Goal: Find specific page/section: Find specific page/section

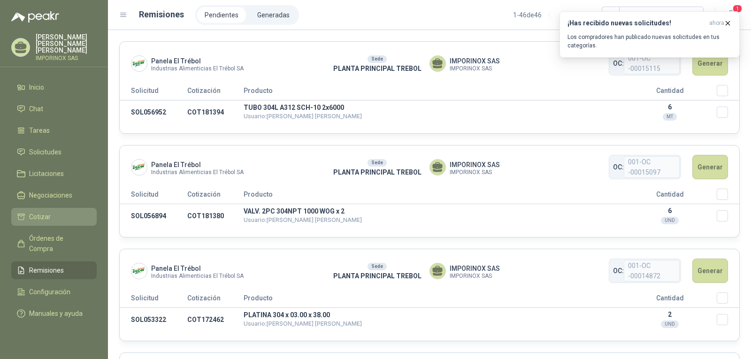
drag, startPoint x: 40, startPoint y: 209, endPoint x: 45, endPoint y: 207, distance: 5.7
click at [40, 212] on span "Cotizar" at bounding box center [40, 217] width 22 height 10
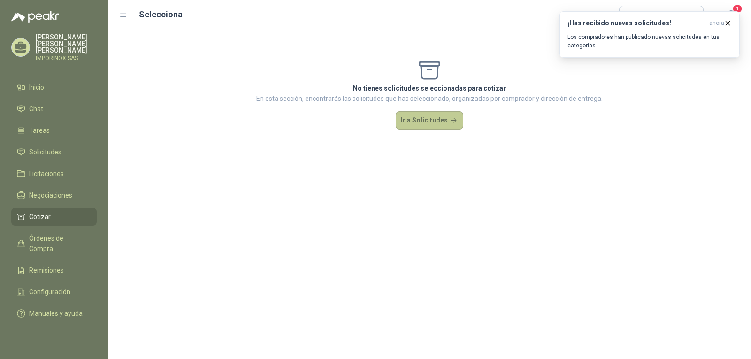
click at [445, 121] on button "Ir a Solicitudes" at bounding box center [430, 120] width 68 height 19
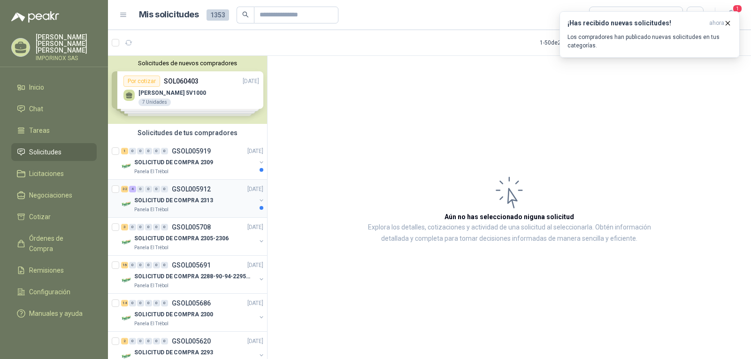
click at [204, 196] on p "SOLICITUD DE COMPRA 2313" at bounding box center [173, 200] width 79 height 9
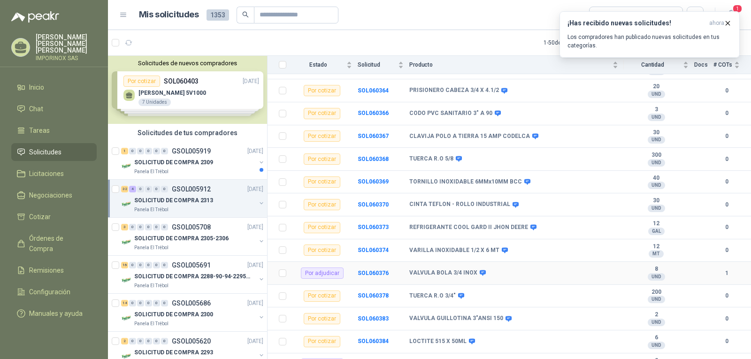
scroll to position [640, 0]
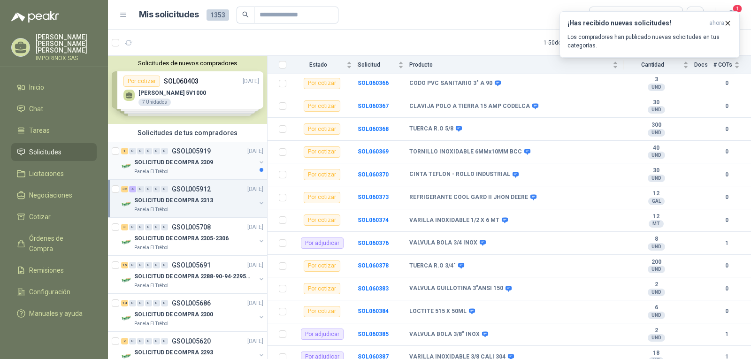
click at [187, 158] on p "SOLICITUD DE COMPRA 2309" at bounding box center [173, 162] width 79 height 9
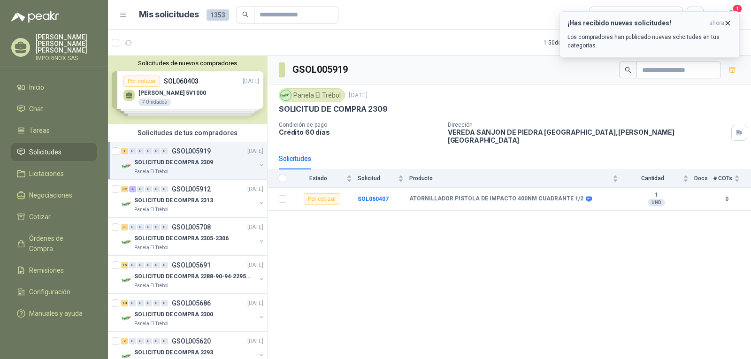
click at [725, 23] on icon "button" at bounding box center [728, 23] width 8 height 8
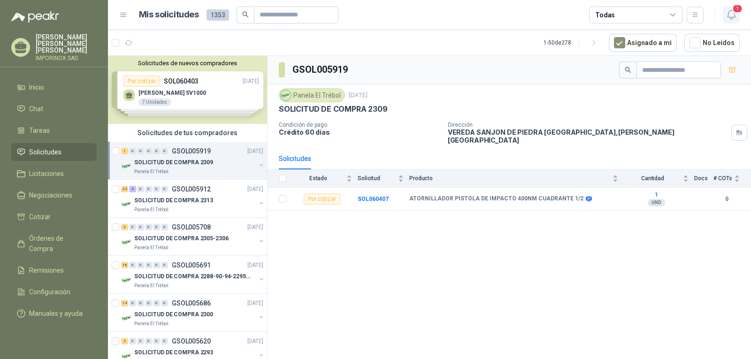
click at [738, 10] on span "1" at bounding box center [737, 8] width 10 height 9
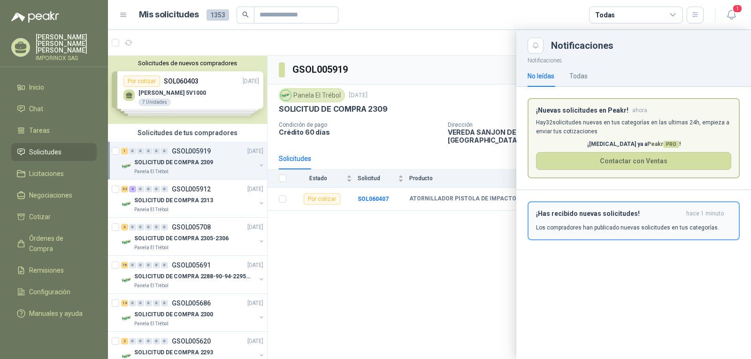
click at [617, 218] on h3 "¡Has recibido nuevas solicitudes!" at bounding box center [609, 214] width 146 height 8
